Goal: Task Accomplishment & Management: Manage account settings

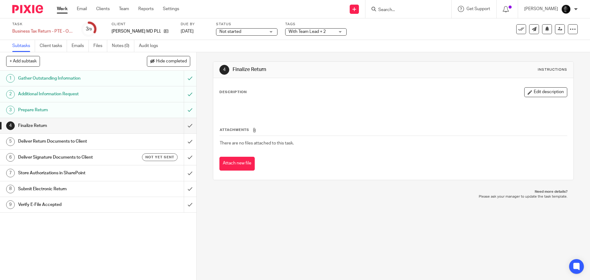
click at [295, 29] on span "With Team Lead + 2" at bounding box center [312, 32] width 46 height 6
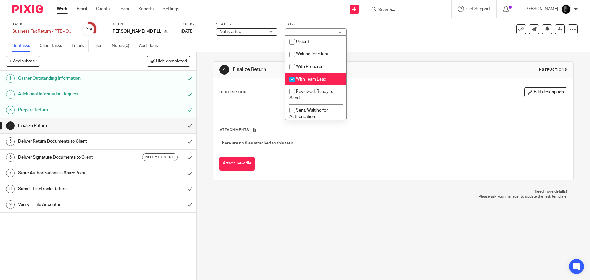
click at [311, 82] on li "With Team Lead" at bounding box center [316, 79] width 61 height 13
checkbox input "false"
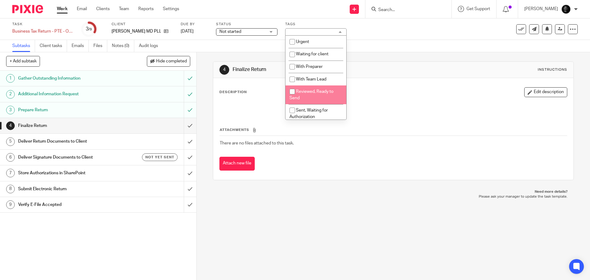
drag, startPoint x: 312, startPoint y: 90, endPoint x: 309, endPoint y: 90, distance: 3.1
click at [312, 90] on span "Reviewed, Ready to Send" at bounding box center [312, 94] width 44 height 11
checkbox input "true"
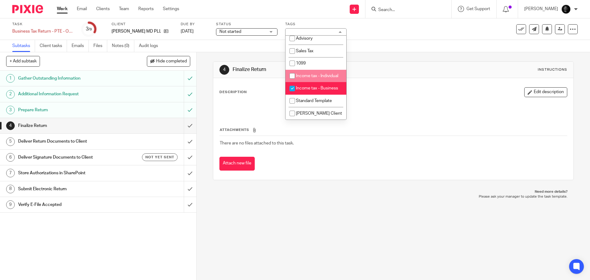
scroll to position [191, 0]
click at [372, 48] on div "Subtasks Client tasks Emails Files Notes (0) Audit logs" at bounding box center [295, 46] width 590 height 12
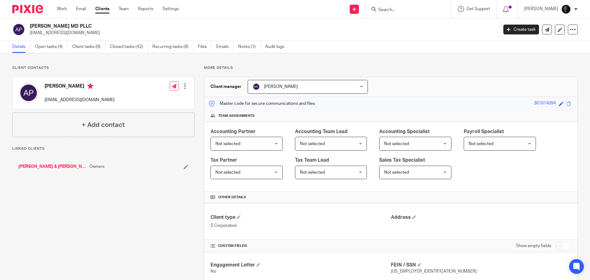
click at [60, 46] on link "Open tasks (4)" at bounding box center [51, 47] width 33 height 12
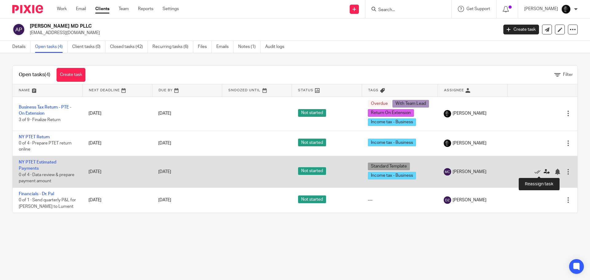
click at [544, 172] on icon at bounding box center [547, 172] width 6 height 6
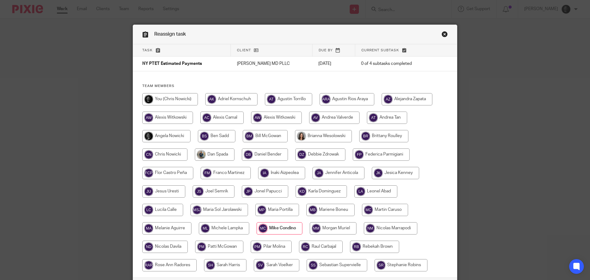
click at [335, 229] on input "radio" at bounding box center [333, 228] width 47 height 12
radio input "true"
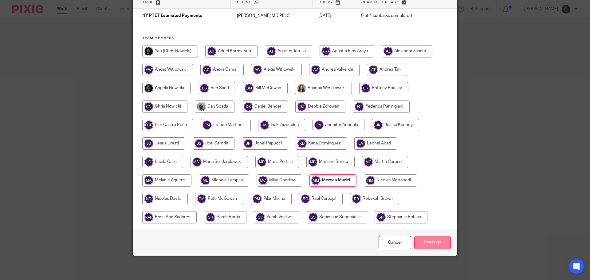
scroll to position [48, 0]
click at [432, 243] on input "Reassign" at bounding box center [432, 242] width 37 height 13
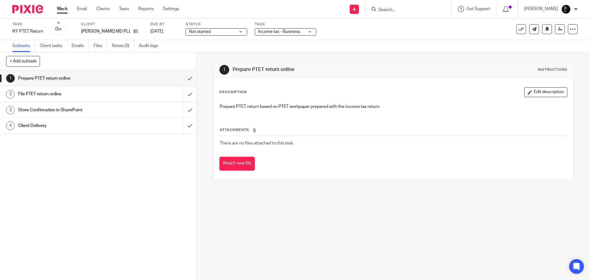
click at [270, 30] on span "Income tax - Business" at bounding box center [279, 32] width 42 height 4
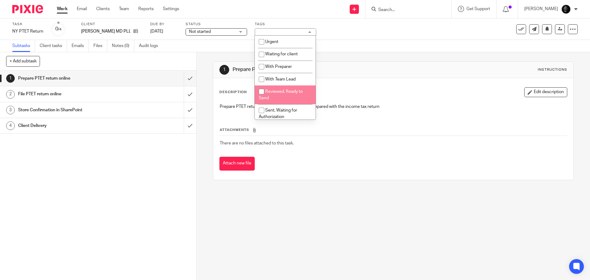
drag, startPoint x: 283, startPoint y: 92, endPoint x: 286, endPoint y: 90, distance: 3.7
click at [284, 92] on span "Reviewed, Ready to Send" at bounding box center [281, 94] width 44 height 11
checkbox input "true"
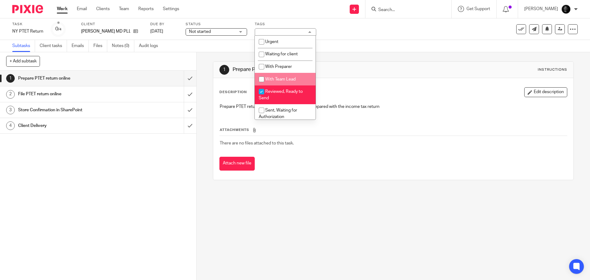
click at [361, 60] on div "1 Prepare PTET return online Instructions Description Edit description Prepare …" at bounding box center [393, 120] width 361 height 137
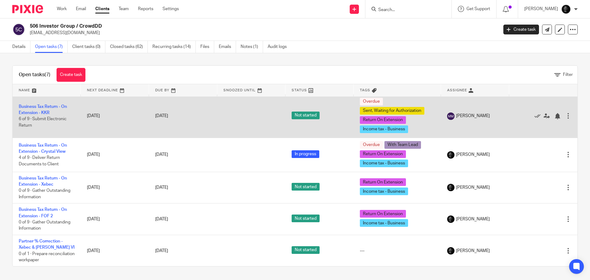
scroll to position [89, 0]
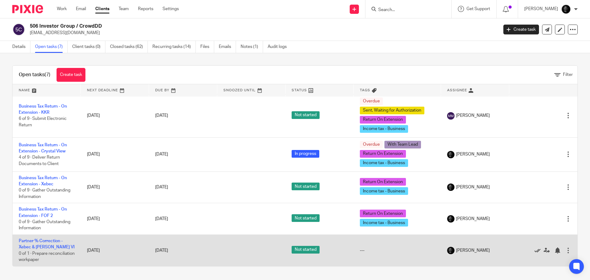
click at [535, 251] on icon at bounding box center [538, 250] width 6 height 6
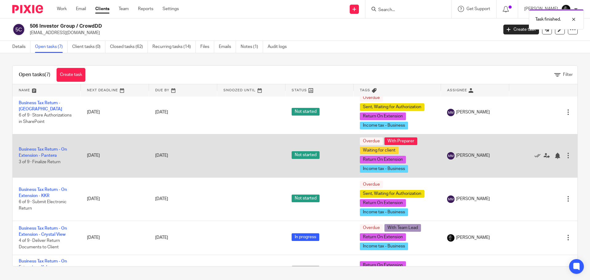
scroll to position [0, 0]
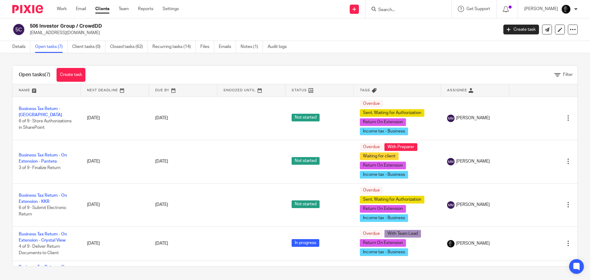
click at [416, 10] on input "Search" at bounding box center [405, 10] width 55 height 6
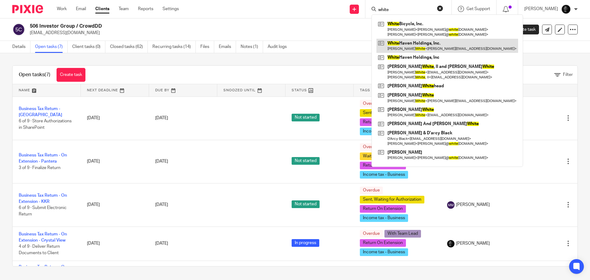
type input "white"
click at [423, 42] on link at bounding box center [448, 46] width 142 height 14
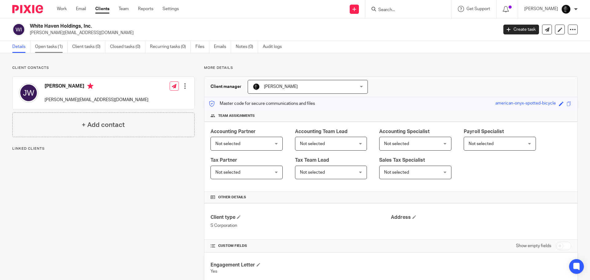
click at [47, 43] on link "Open tasks (1)" at bounding box center [51, 47] width 33 height 12
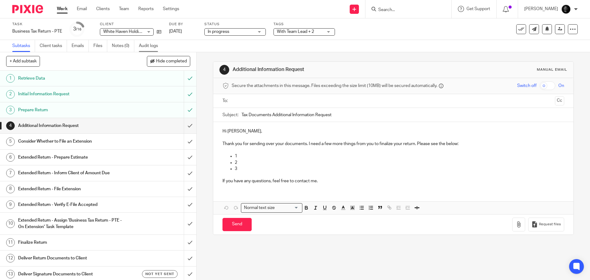
click at [152, 45] on link "Audit logs" at bounding box center [151, 46] width 24 height 12
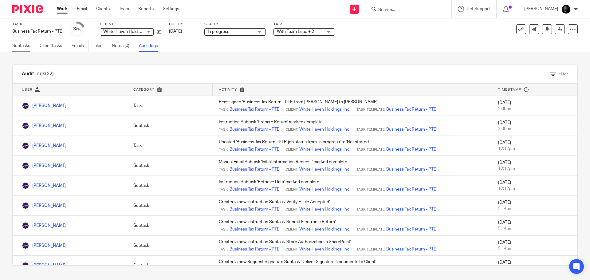
click at [19, 45] on link "Subtasks" at bounding box center [23, 46] width 23 height 12
click at [318, 33] on span "With Team Lead + 2" at bounding box center [300, 32] width 46 height 6
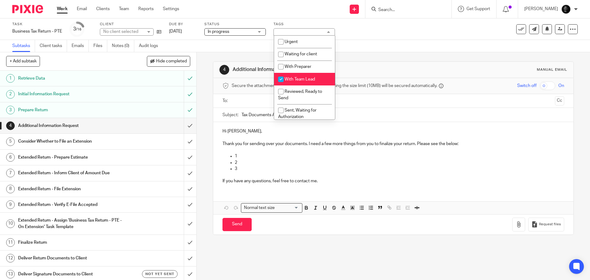
click at [301, 81] on li "With Team Lead" at bounding box center [304, 79] width 61 height 13
checkbox input "false"
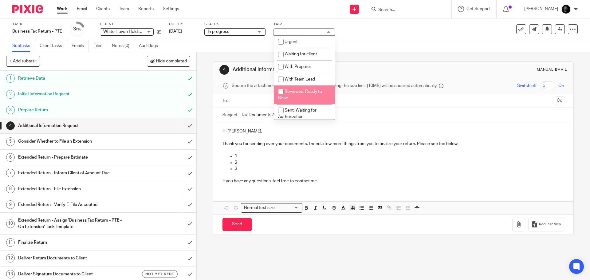
click at [300, 93] on span "Reviewed, Ready to Send" at bounding box center [300, 94] width 44 height 11
checkbox input "true"
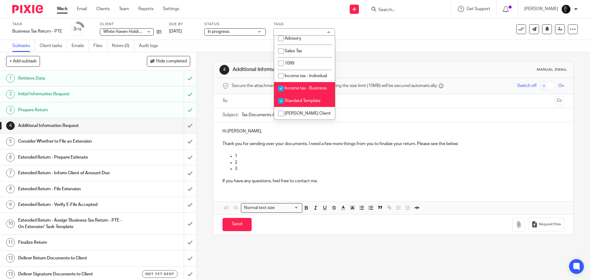
scroll to position [191, 0]
click at [299, 99] on span "Standard Template" at bounding box center [303, 101] width 36 height 4
checkbox input "false"
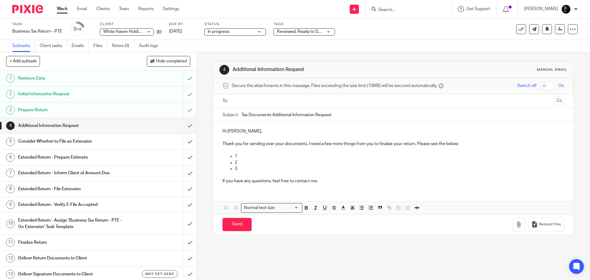
click at [366, 37] on div "Task Business Tax Return - PTE Save Business Tax Return - PTE 3 /16 Client Whit…" at bounding box center [295, 29] width 590 height 22
click at [558, 29] on icon at bounding box center [560, 29] width 5 height 5
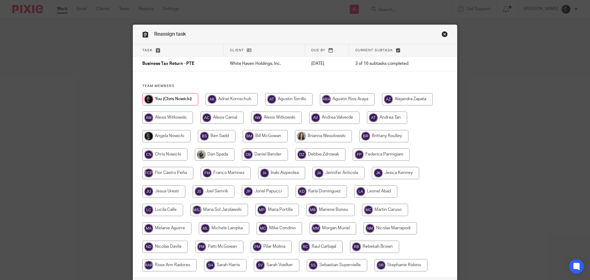
click at [266, 118] on input "radio" at bounding box center [276, 118] width 51 height 12
radio input "true"
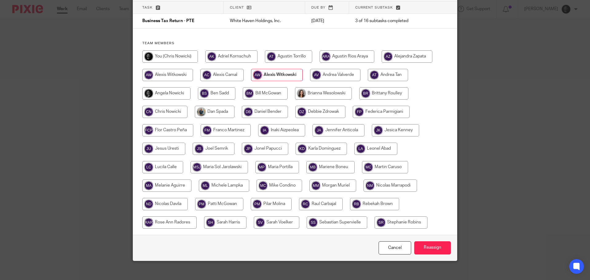
scroll to position [48, 0]
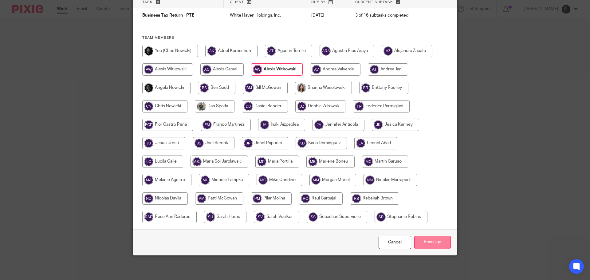
click at [428, 238] on input "Reassign" at bounding box center [432, 242] width 37 height 13
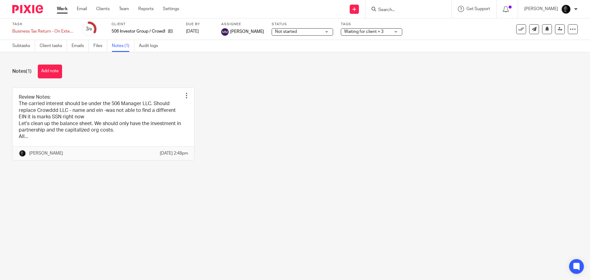
drag, startPoint x: 54, startPoint y: 72, endPoint x: 59, endPoint y: 72, distance: 5.2
click at [54, 72] on button "Add note" at bounding box center [50, 72] width 24 height 14
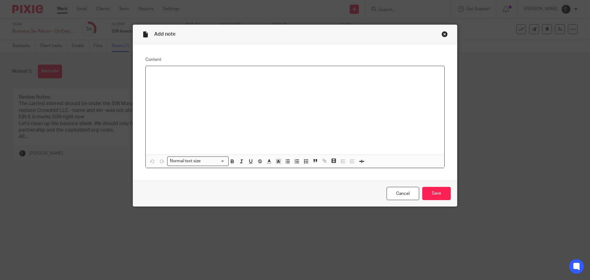
click at [444, 34] on div "Close this dialog window" at bounding box center [445, 34] width 6 height 6
